Goal: Transaction & Acquisition: Purchase product/service

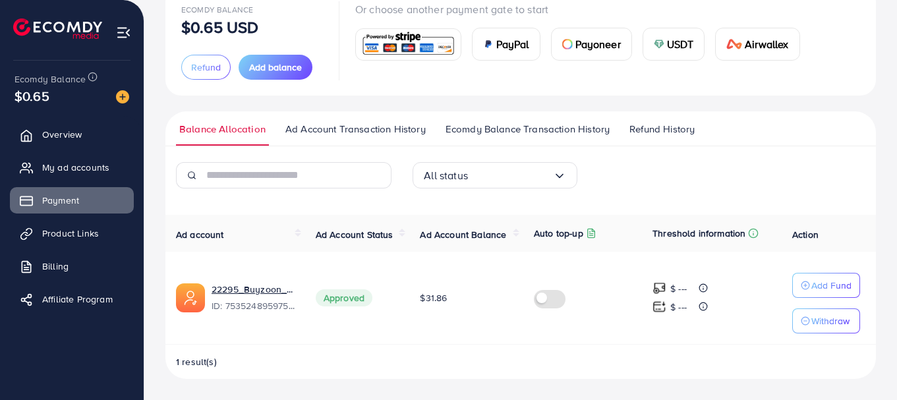
scroll to position [96, 0]
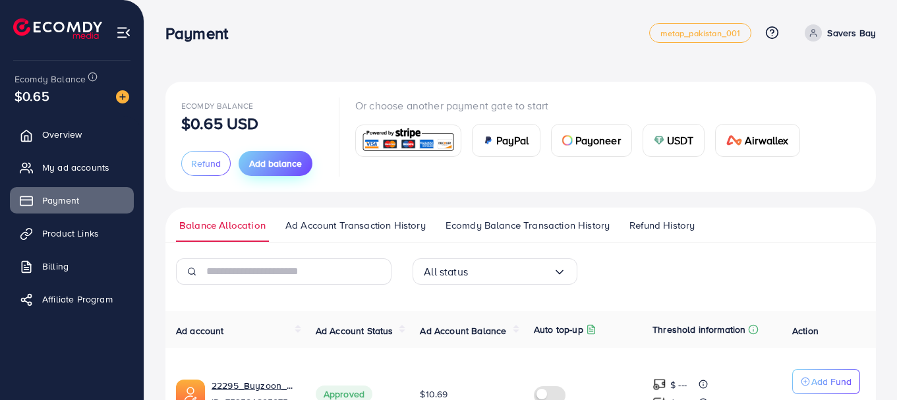
click at [289, 161] on span "Add balance" at bounding box center [275, 163] width 53 height 13
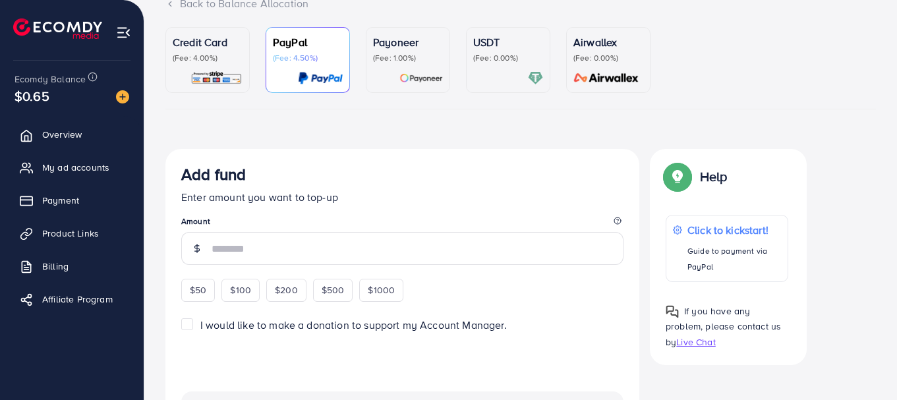
scroll to position [132, 0]
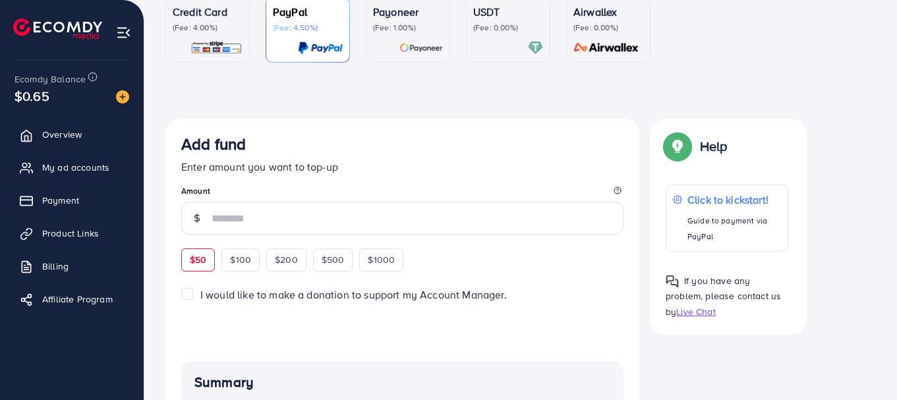
click at [204, 252] on div "$50" at bounding box center [198, 259] width 34 height 22
type input "**"
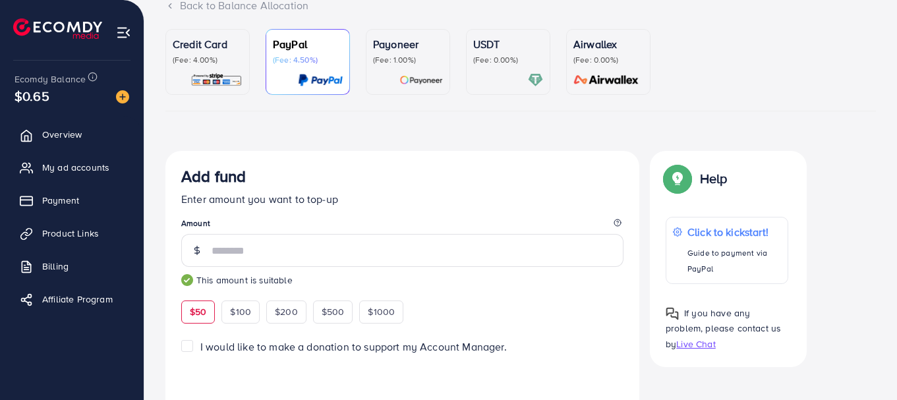
scroll to position [0, 0]
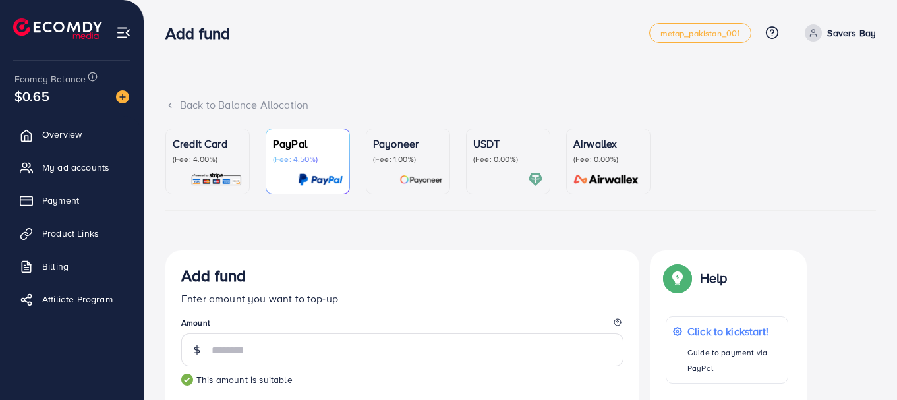
click at [216, 152] on div "Credit Card (Fee: 4.00%)" at bounding box center [208, 150] width 70 height 29
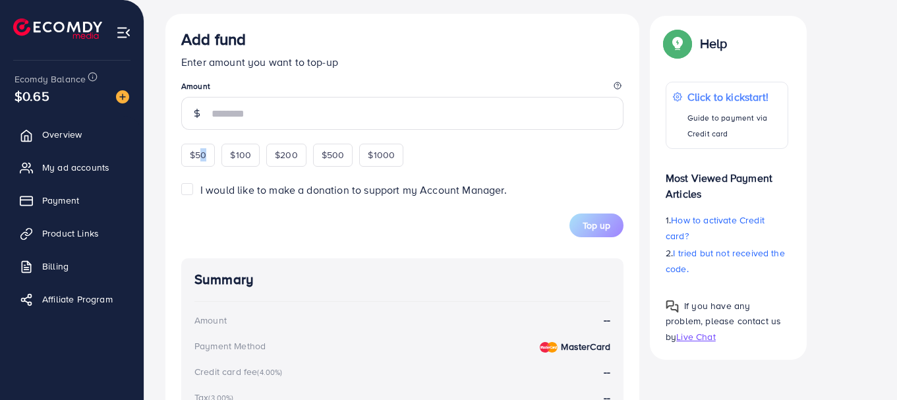
click at [203, 153] on div "$50 $100 $200 $500 $1000" at bounding box center [316, 153] width 270 height 26
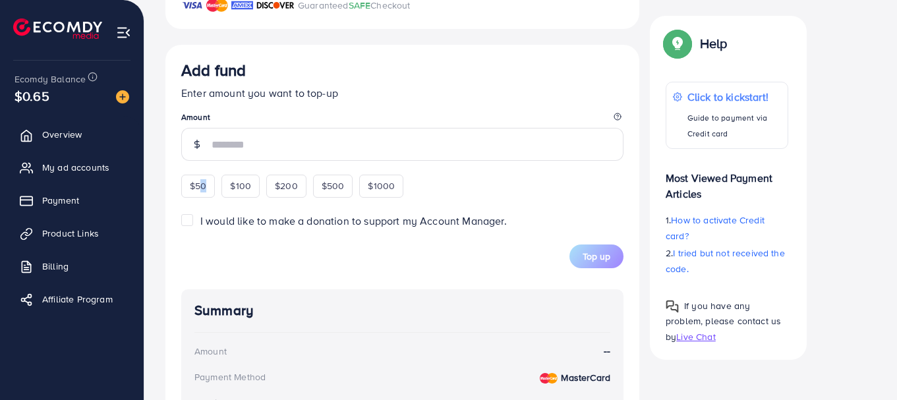
scroll to position [470, 0]
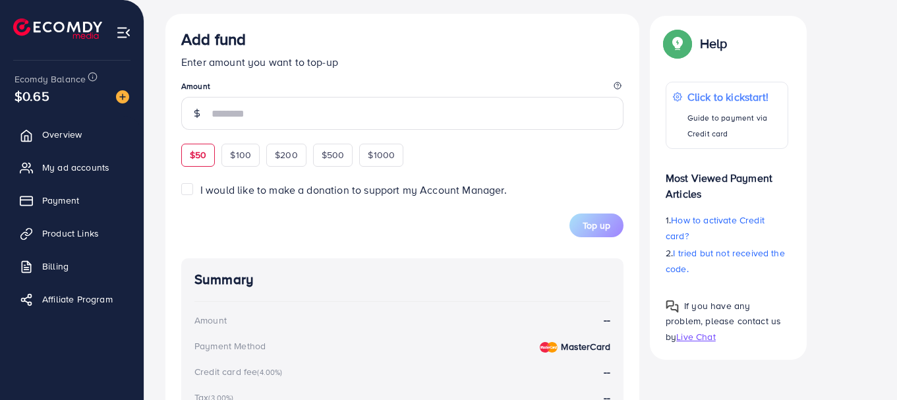
click at [197, 159] on span "$50" at bounding box center [198, 154] width 16 height 13
type input "**"
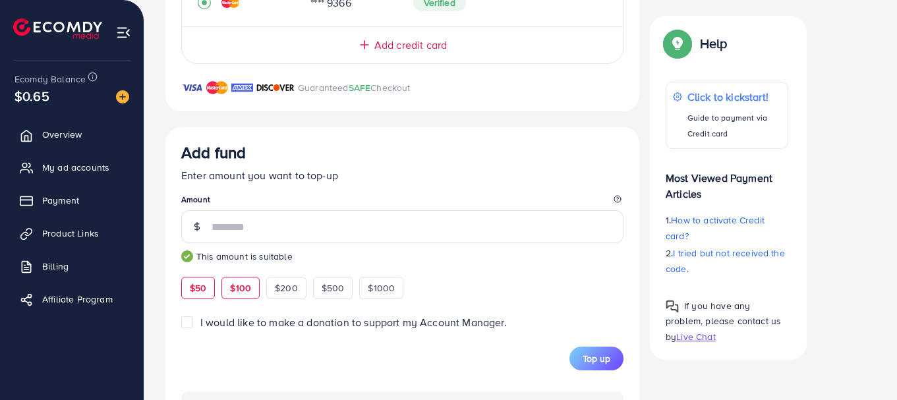
scroll to position [226, 0]
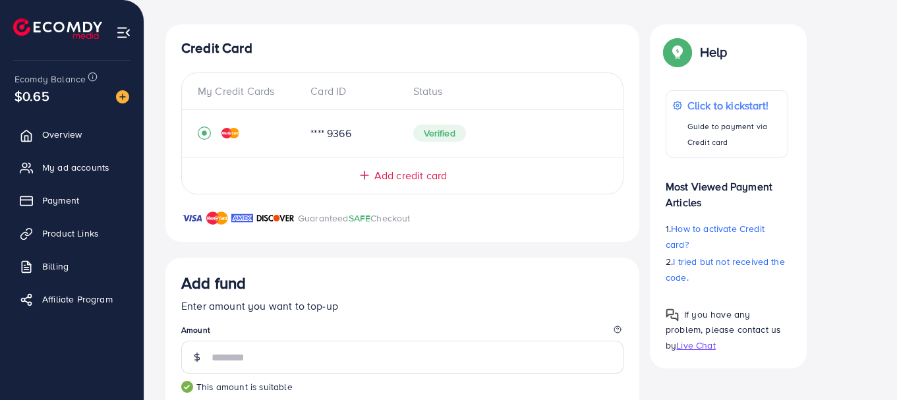
click at [356, 173] on div "Add credit card" at bounding box center [402, 175] width 388 height 15
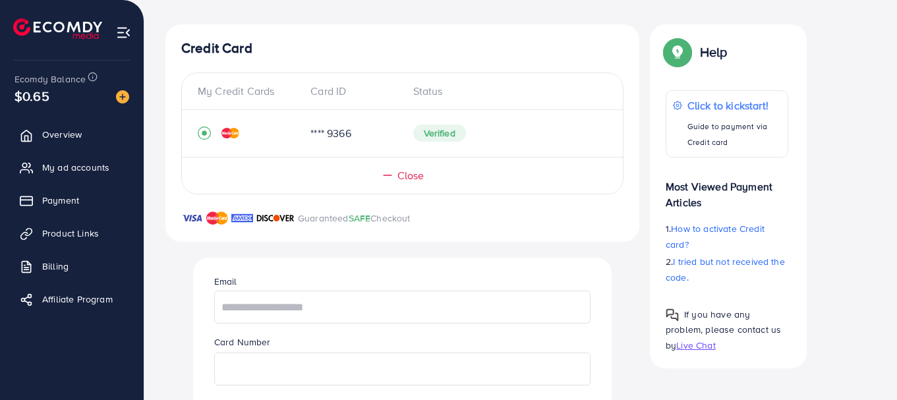
click at [376, 179] on div "Close" at bounding box center [402, 175] width 388 height 15
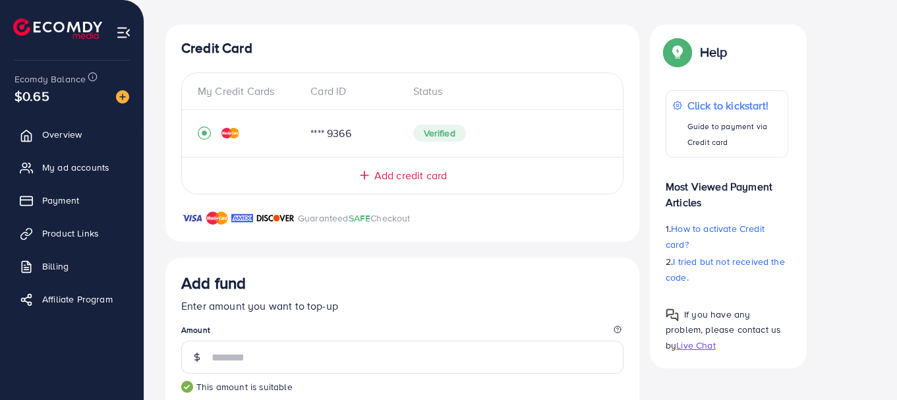
click at [375, 179] on span "Add credit card" at bounding box center [410, 175] width 72 height 15
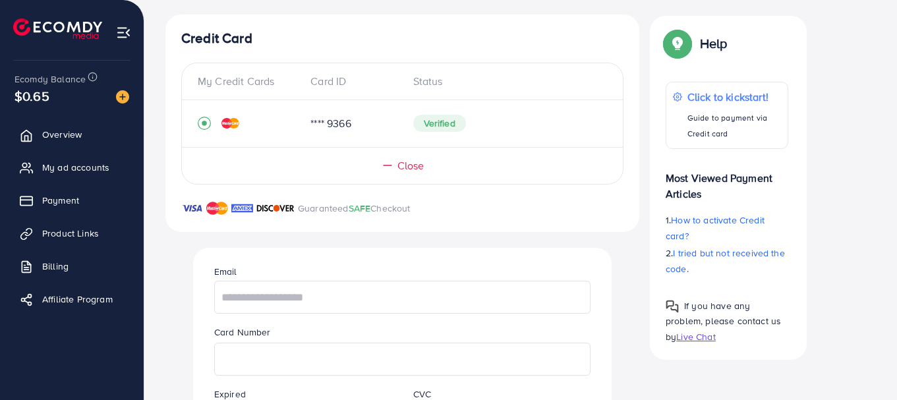
scroll to position [358, 0]
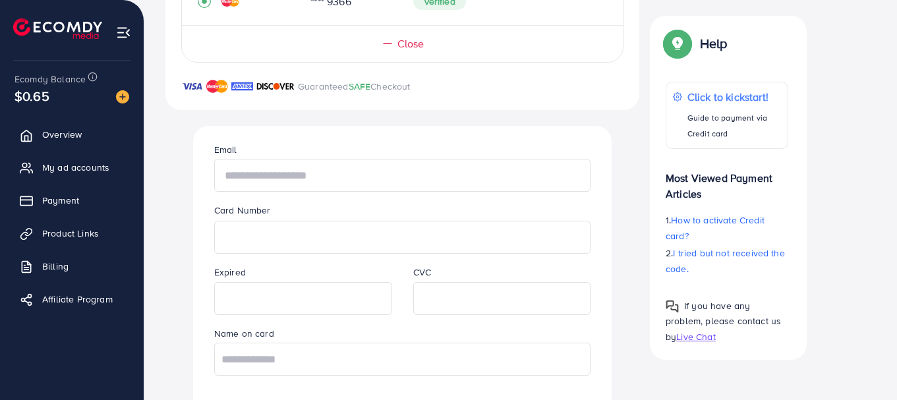
click at [333, 182] on input "text" at bounding box center [402, 175] width 376 height 33
type input "**********"
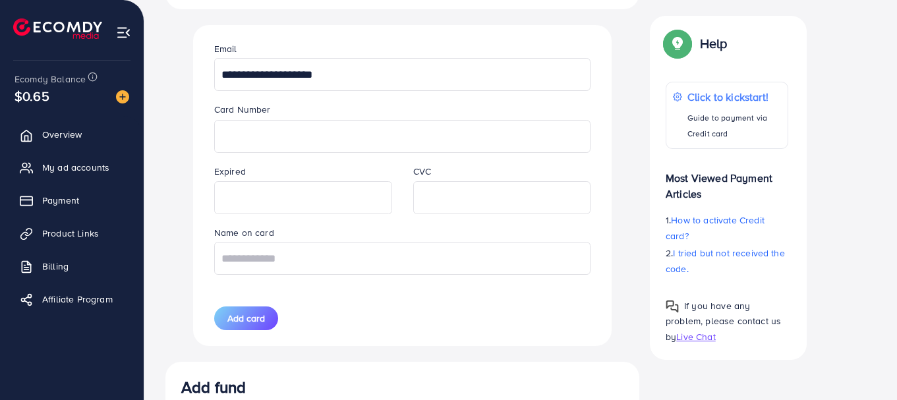
scroll to position [490, 0]
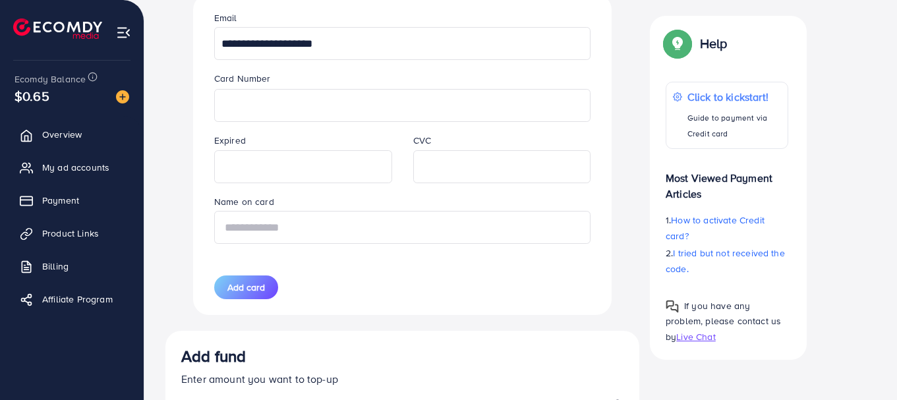
click at [288, 223] on input "text" at bounding box center [402, 227] width 376 height 33
type input "**********"
click at [241, 285] on span "Add card" at bounding box center [246, 287] width 38 height 13
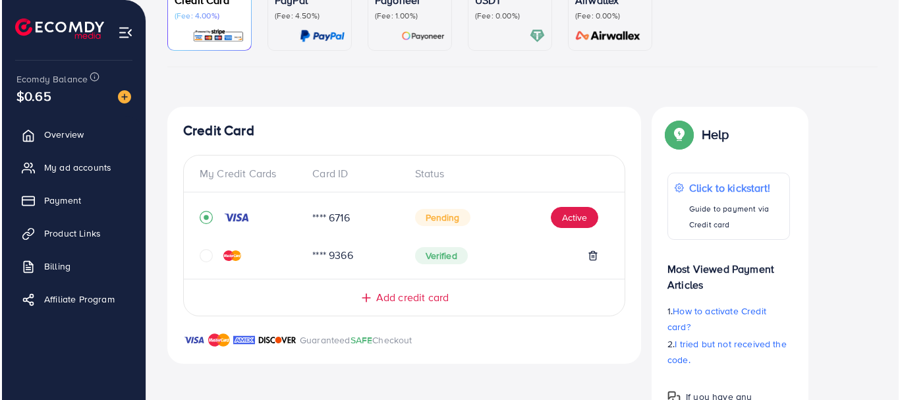
scroll to position [93, 0]
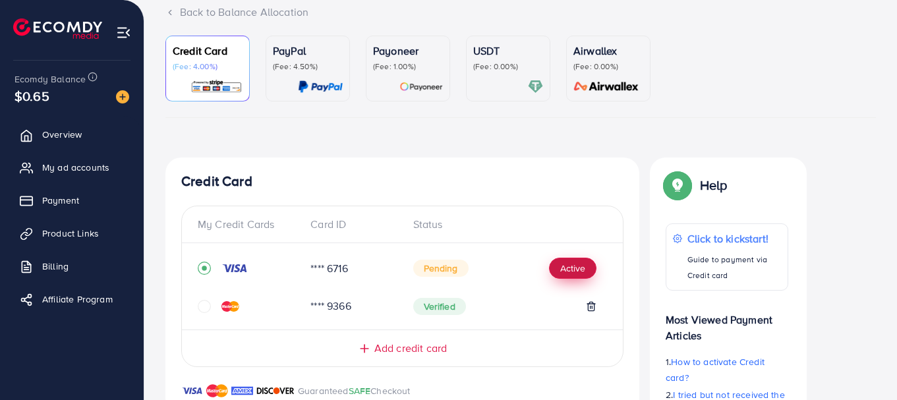
click at [574, 266] on button "Active" at bounding box center [572, 268] width 47 height 21
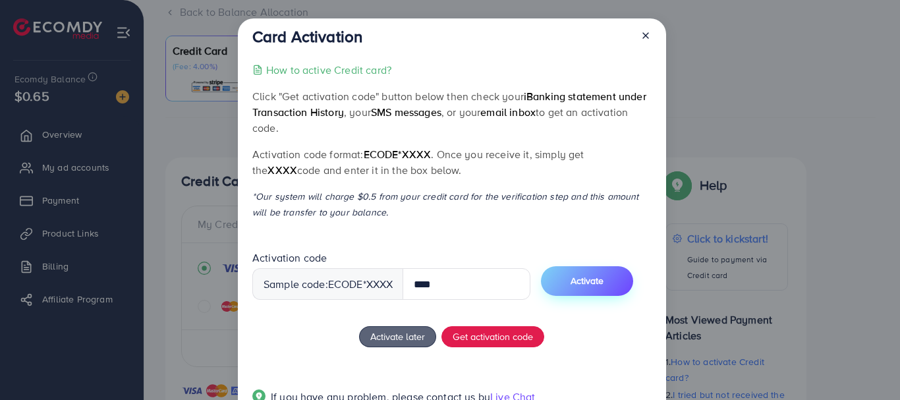
click at [619, 289] on button "Activate" at bounding box center [587, 281] width 92 height 30
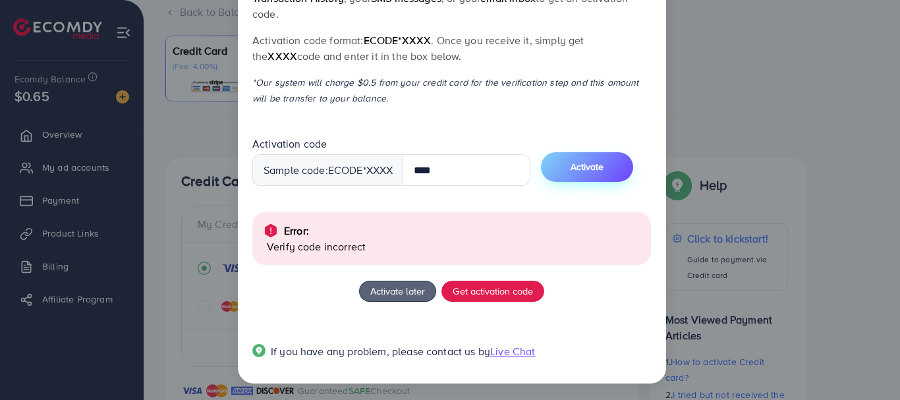
scroll to position [116, 0]
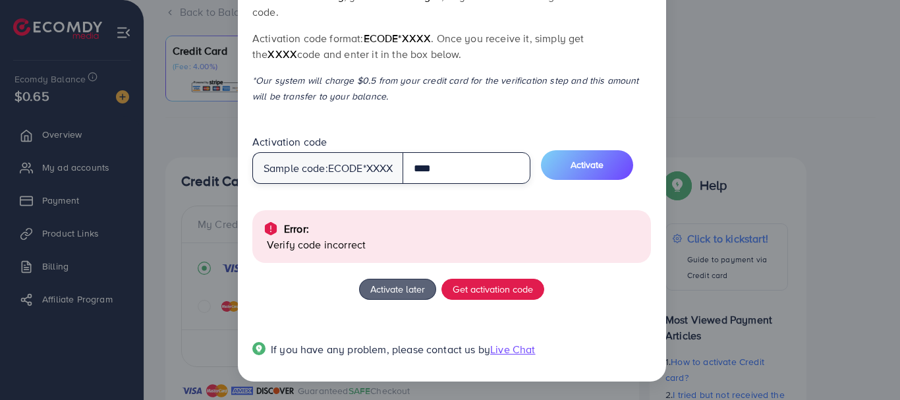
click at [480, 175] on input "****" at bounding box center [467, 168] width 128 height 32
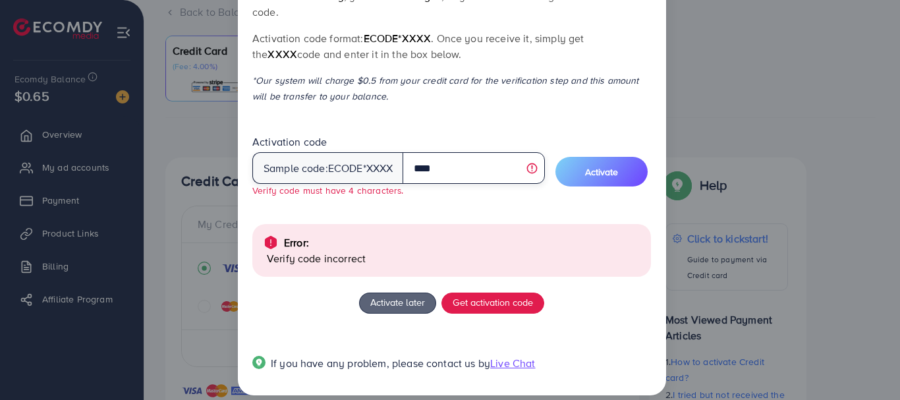
type input "*****"
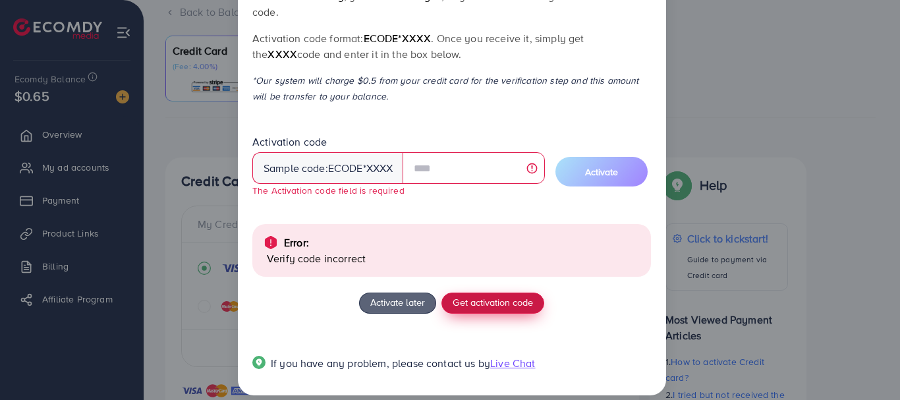
click at [468, 306] on span "Get activation code" at bounding box center [493, 302] width 80 height 14
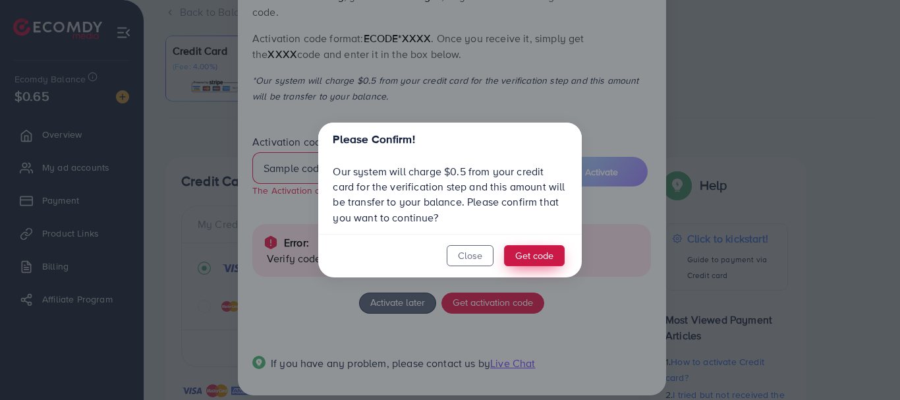
click at [523, 253] on button "Get code" at bounding box center [534, 255] width 61 height 21
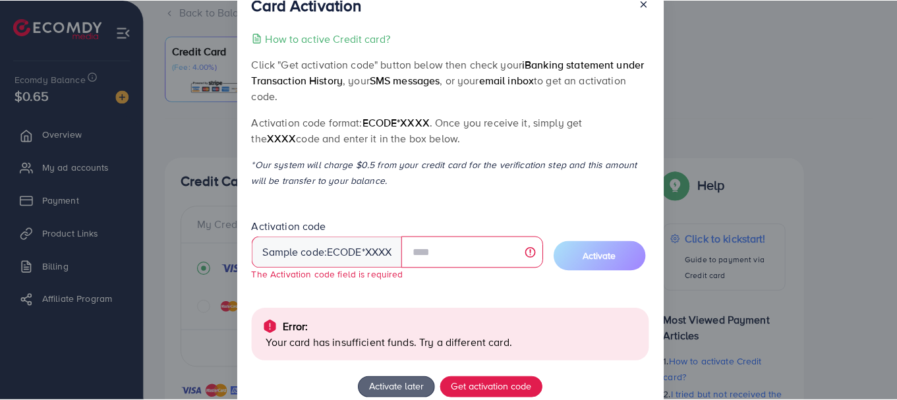
scroll to position [0, 0]
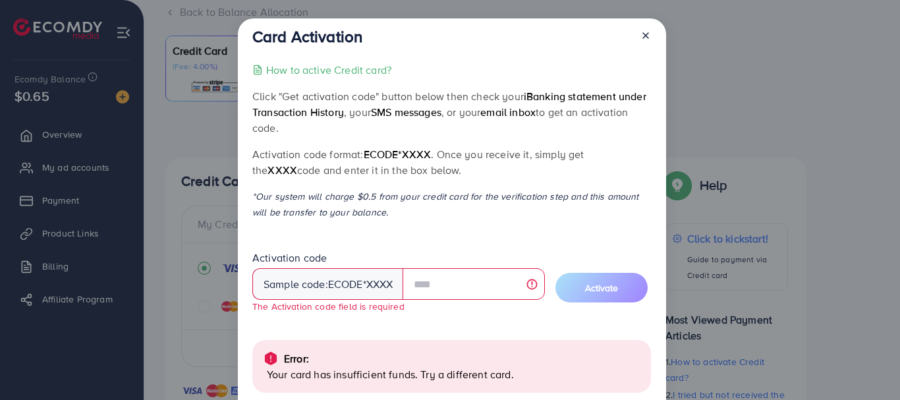
click at [648, 38] on icon at bounding box center [645, 35] width 11 height 11
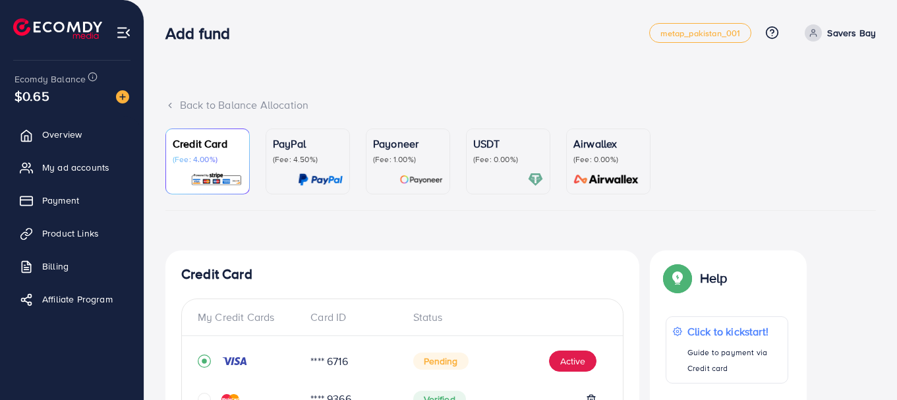
click at [181, 103] on div "Back to Balance Allocation" at bounding box center [520, 105] width 710 height 15
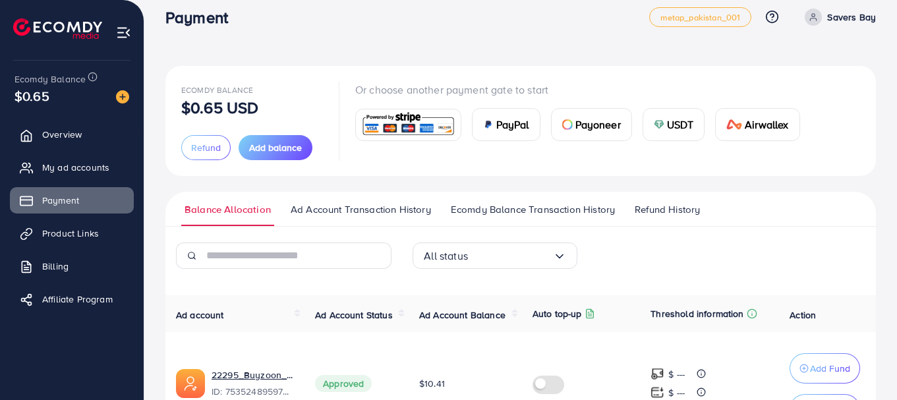
scroll to position [107, 0]
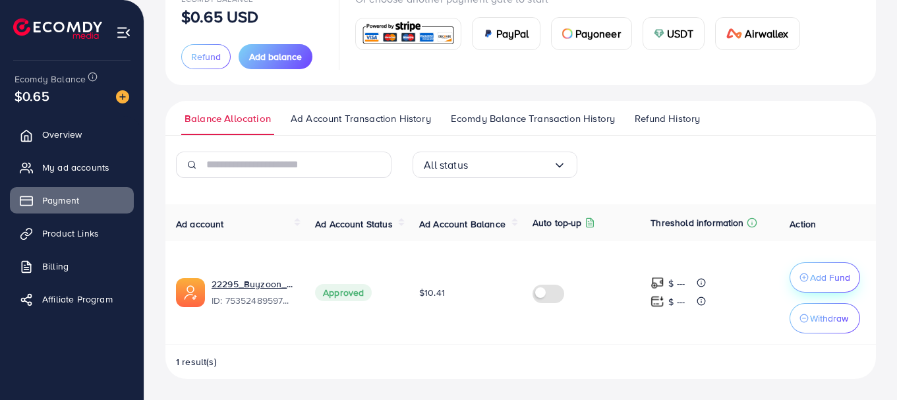
click at [814, 270] on p "Add Fund" at bounding box center [830, 278] width 40 height 16
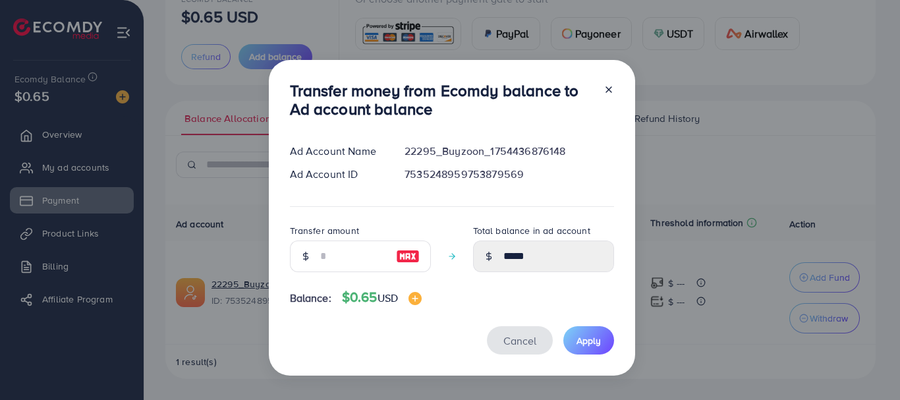
click at [507, 339] on span "Cancel" at bounding box center [519, 340] width 33 height 14
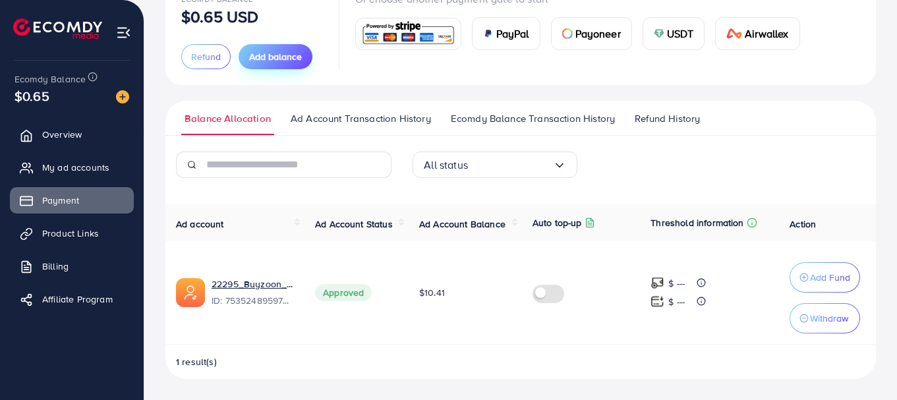
drag, startPoint x: 273, startPoint y: 43, endPoint x: 275, endPoint y: 52, distance: 8.8
click at [273, 43] on div "Ecomdy Balance $0.65 USD Refund Add balance" at bounding box center [252, 30] width 142 height 78
click at [281, 68] on button "Add balance" at bounding box center [276, 56] width 74 height 25
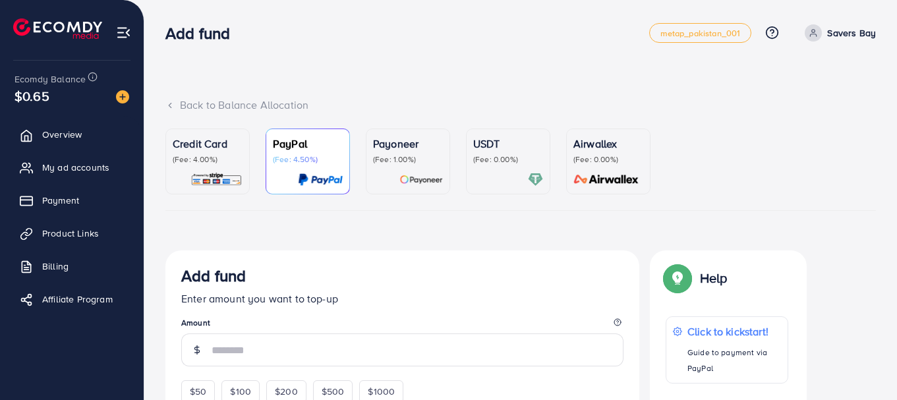
click at [223, 150] on p "Credit Card" at bounding box center [208, 144] width 70 height 16
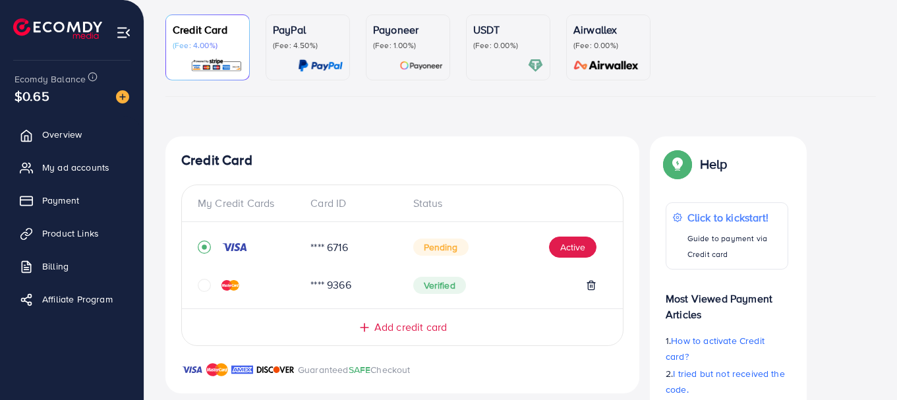
scroll to position [84, 0]
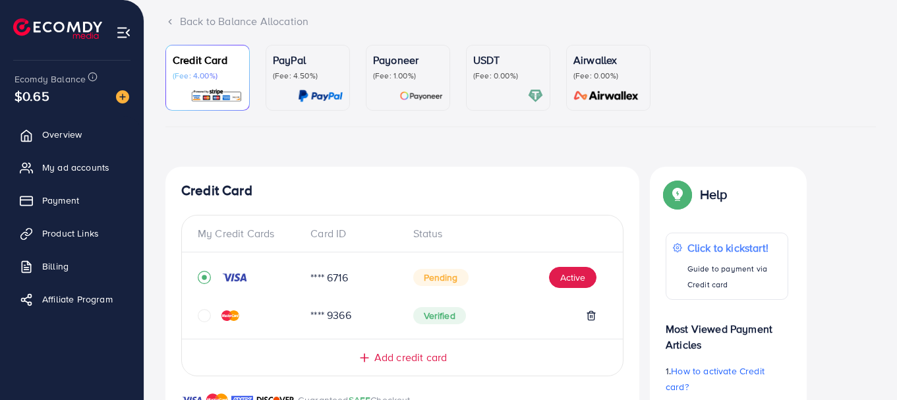
click at [211, 312] on div at bounding box center [249, 315] width 102 height 13
click at [208, 314] on icon "circle" at bounding box center [204, 315] width 13 height 13
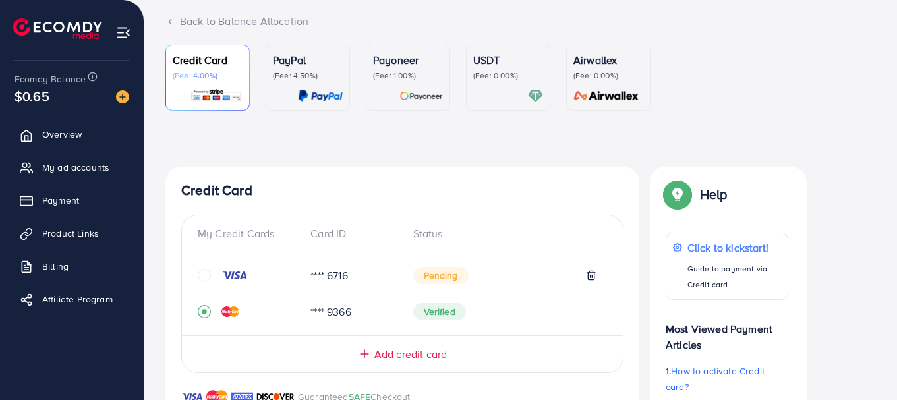
scroll to position [420, 0]
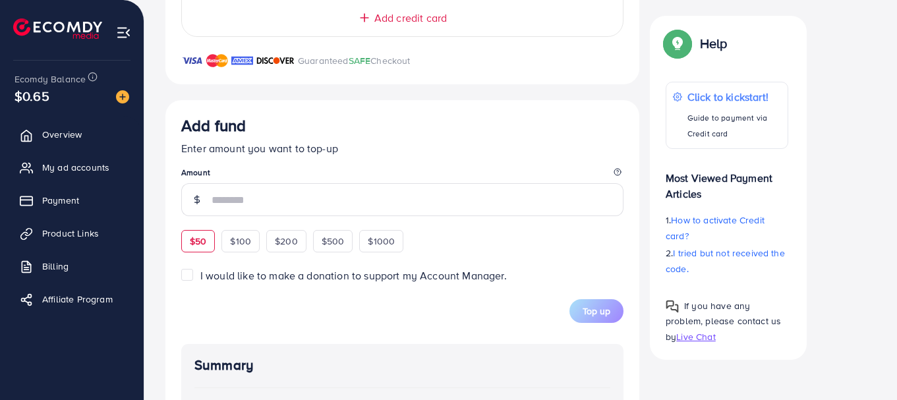
click at [210, 235] on div "Add fund Enter amount you want to top-up Amount $50 $100 $200 $500 $1000" at bounding box center [402, 184] width 442 height 136
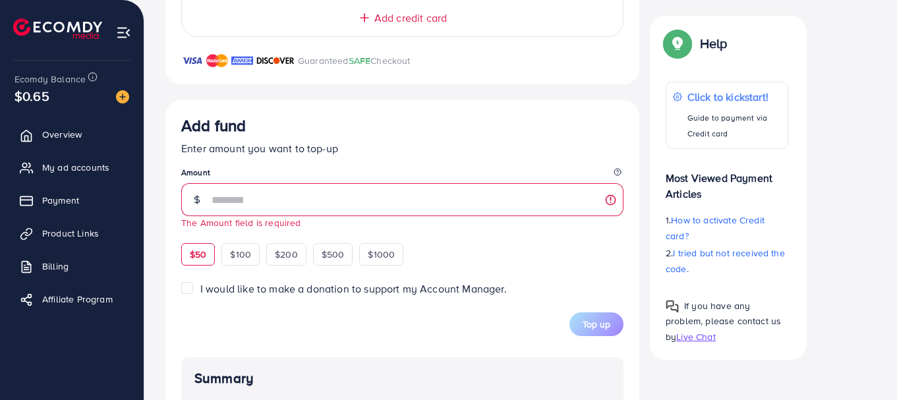
click at [203, 262] on div "$50" at bounding box center [198, 254] width 34 height 22
type input "**"
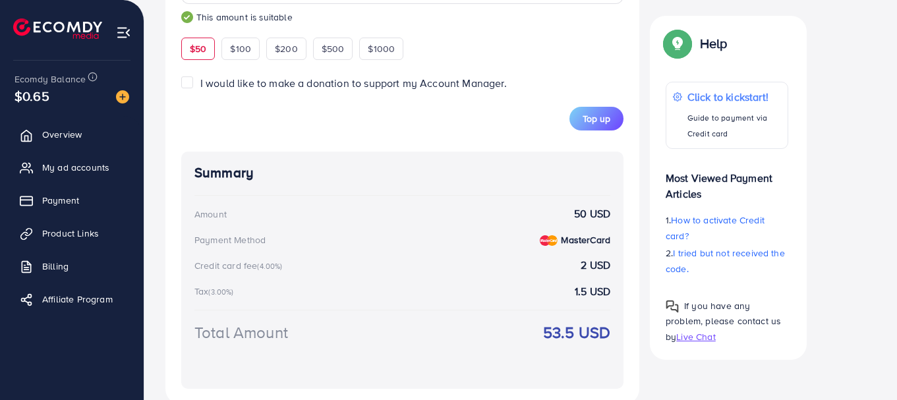
scroll to position [658, 0]
